Goal: Information Seeking & Learning: Learn about a topic

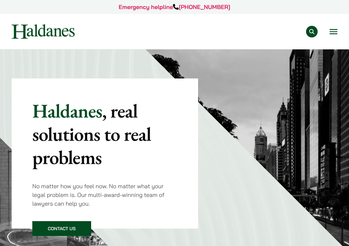
click at [245, 35] on div "Practice Areas Antitrust and Competition Law Civil Litigation & Dispute Resolut…" at bounding box center [174, 31] width 337 height 15
click at [245, 31] on button "Open menu" at bounding box center [334, 31] width 8 height 5
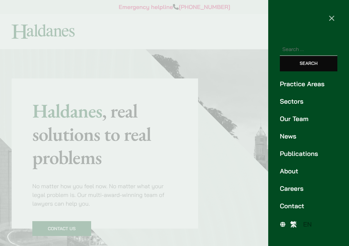
click at [245, 222] on span "繁" at bounding box center [293, 224] width 6 height 8
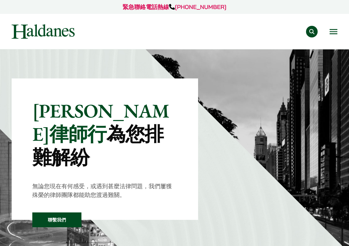
click at [335, 29] on button "Open menu" at bounding box center [334, 31] width 8 height 5
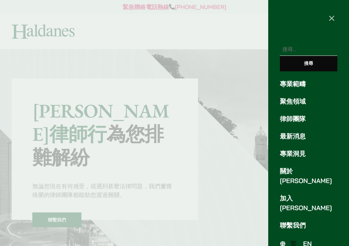
click at [286, 194] on link "加入[PERSON_NAME]" at bounding box center [309, 203] width 58 height 19
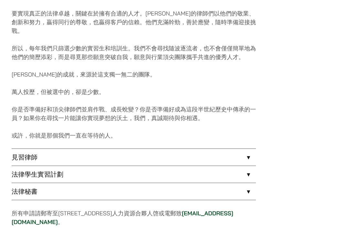
scroll to position [405, 0]
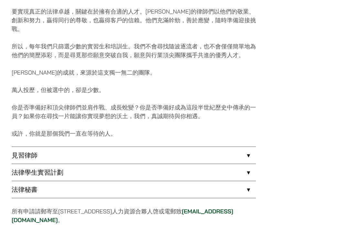
click at [92, 172] on link "法律學生實習計劃" at bounding box center [134, 172] width 244 height 17
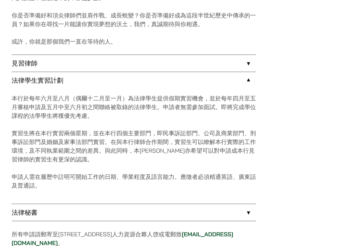
scroll to position [498, 0]
